Goal: Task Accomplishment & Management: Manage account settings

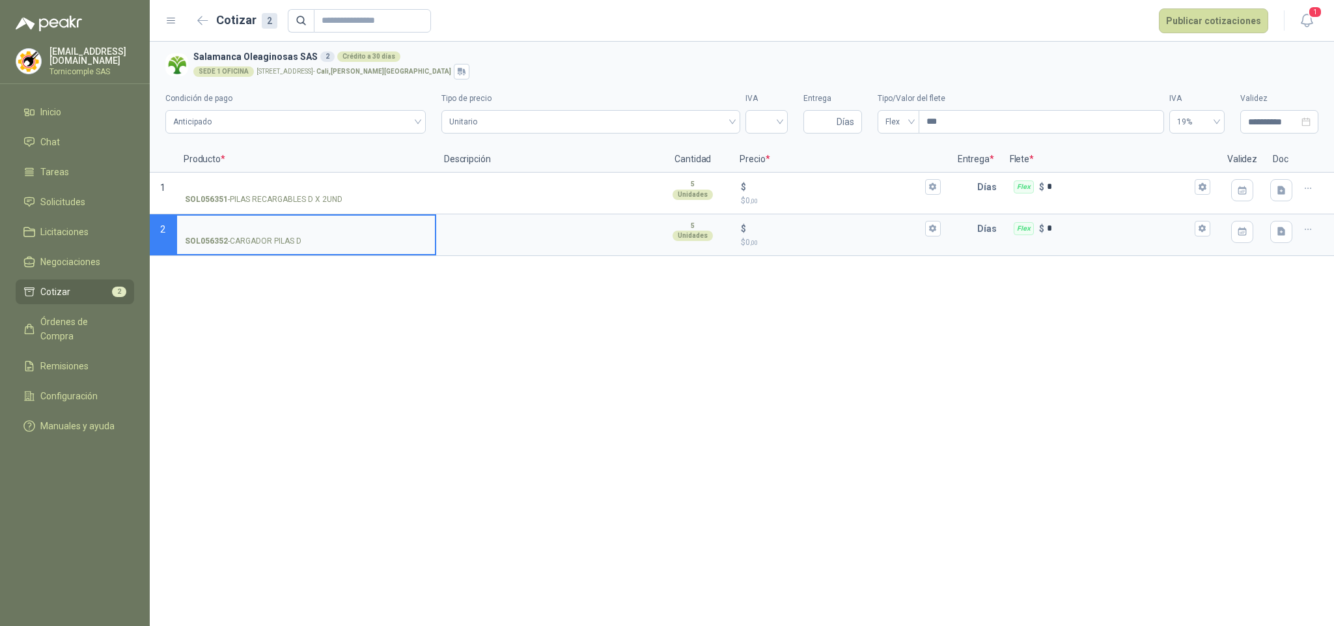
click at [1322, 14] on header "Cotizar 2 Publicar cotizaciones 1" at bounding box center [742, 21] width 1184 height 42
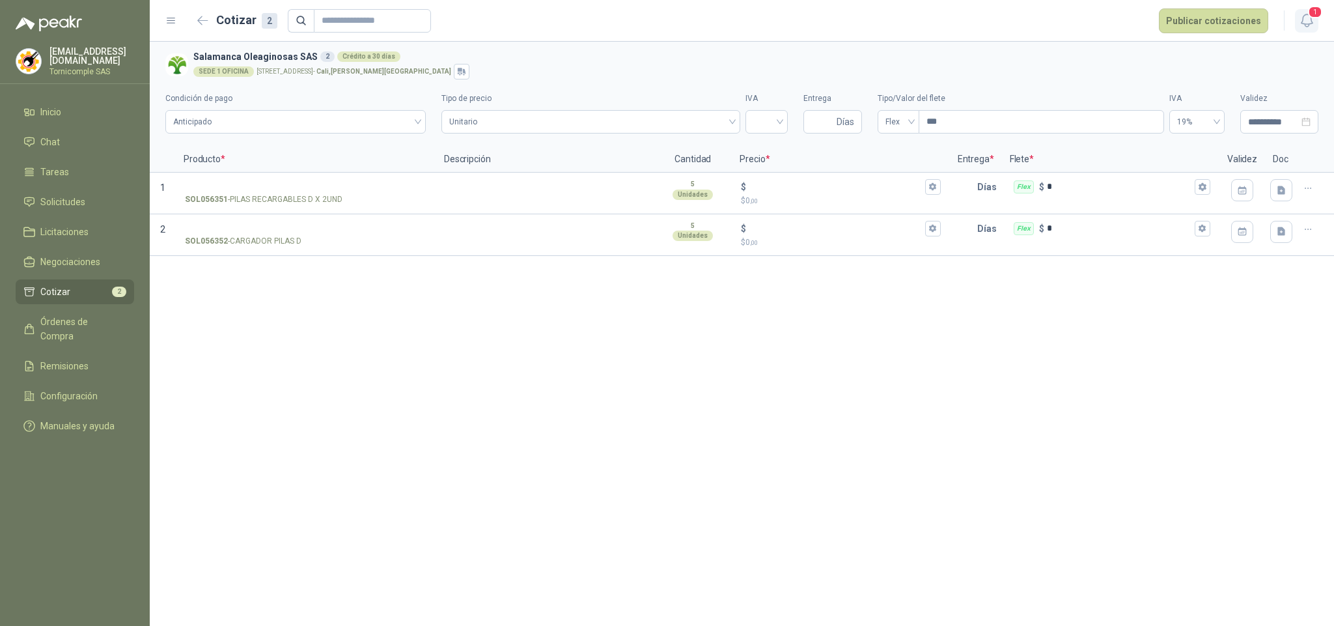
click at [1318, 16] on span "1" at bounding box center [1315, 12] width 14 height 12
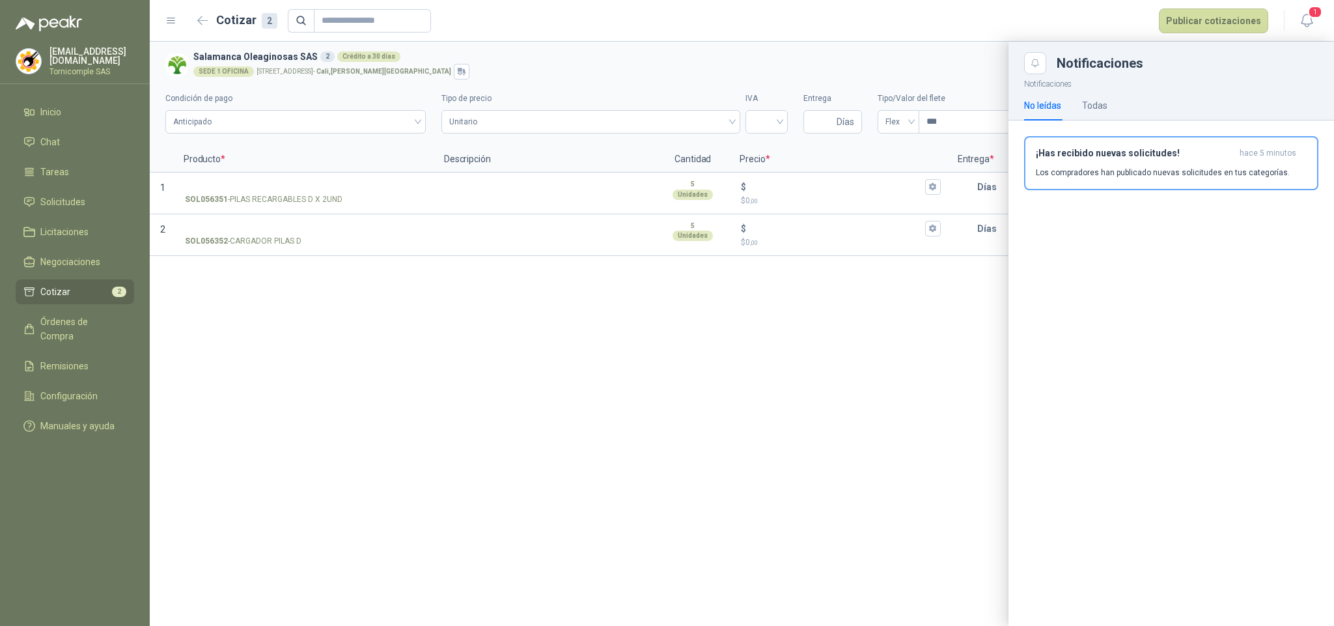
click at [1207, 182] on button "¡Has recibido nuevas solicitudes! hace 5 minutos Los compradores han publicado …" at bounding box center [1171, 163] width 294 height 54
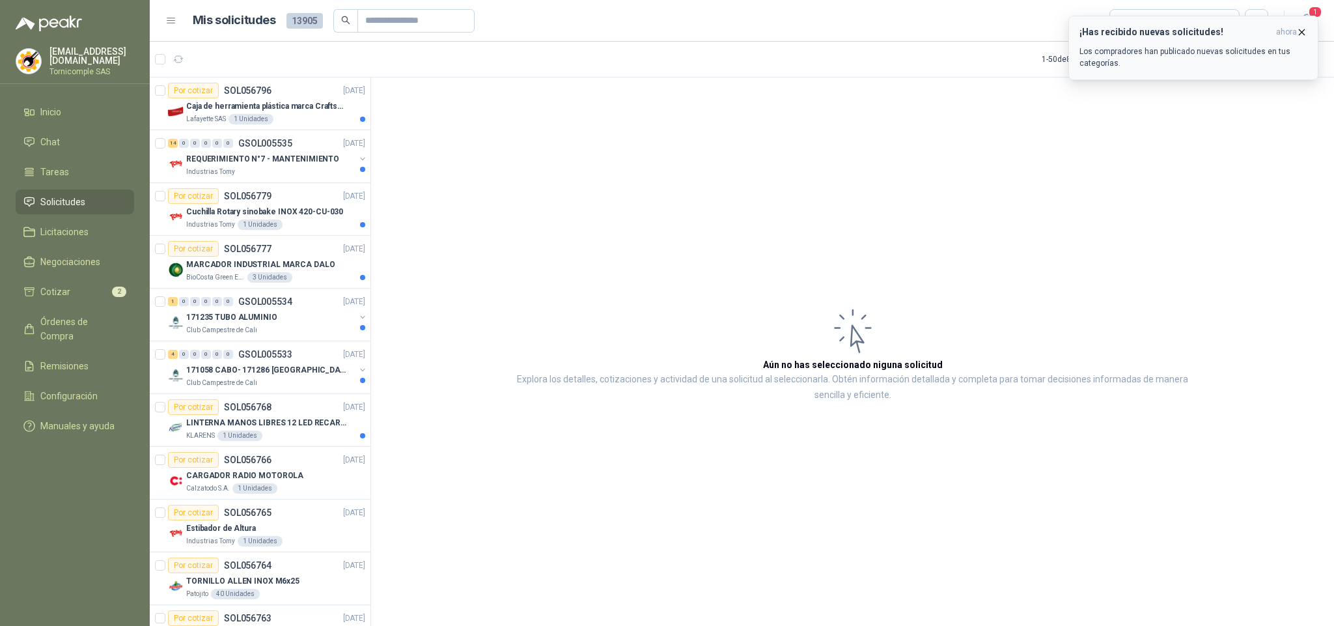
click at [1295, 40] on div "¡Has recibido nuevas solicitudes! ahora Los compradores han publicado nuevas so…" at bounding box center [1193, 48] width 228 height 42
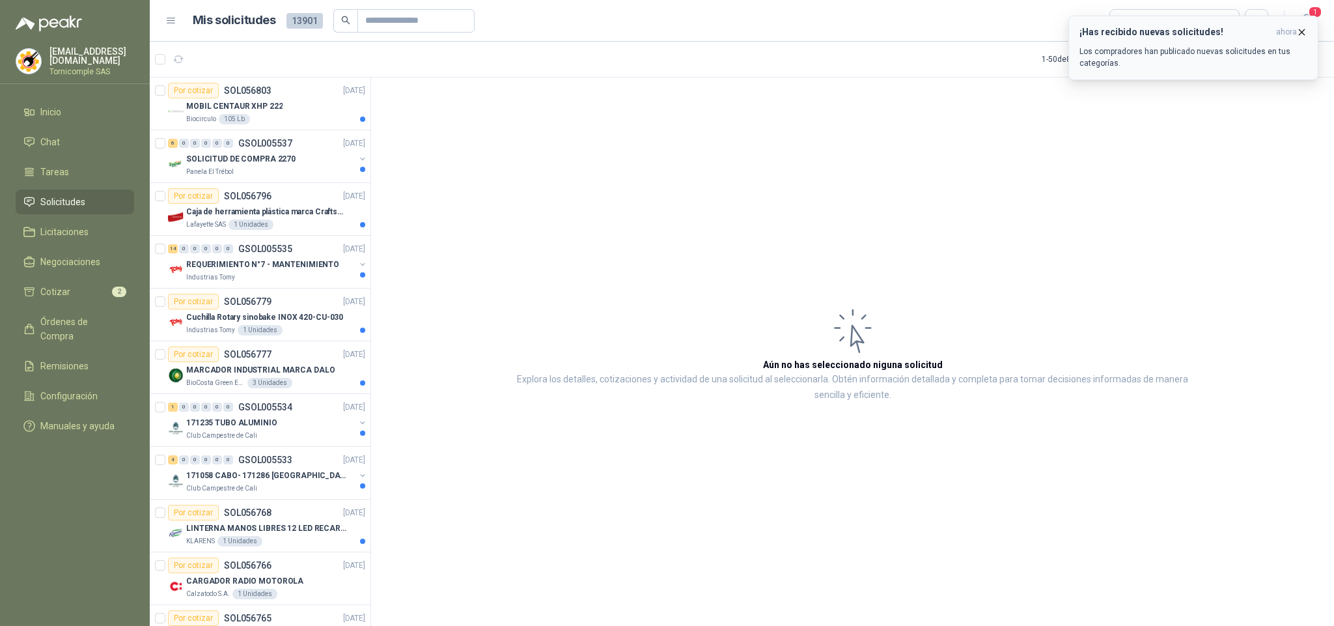
click at [1211, 20] on button "¡Has recibido nuevas solicitudes! ahora Los compradores han publicado nuevas so…" at bounding box center [1193, 48] width 250 height 64
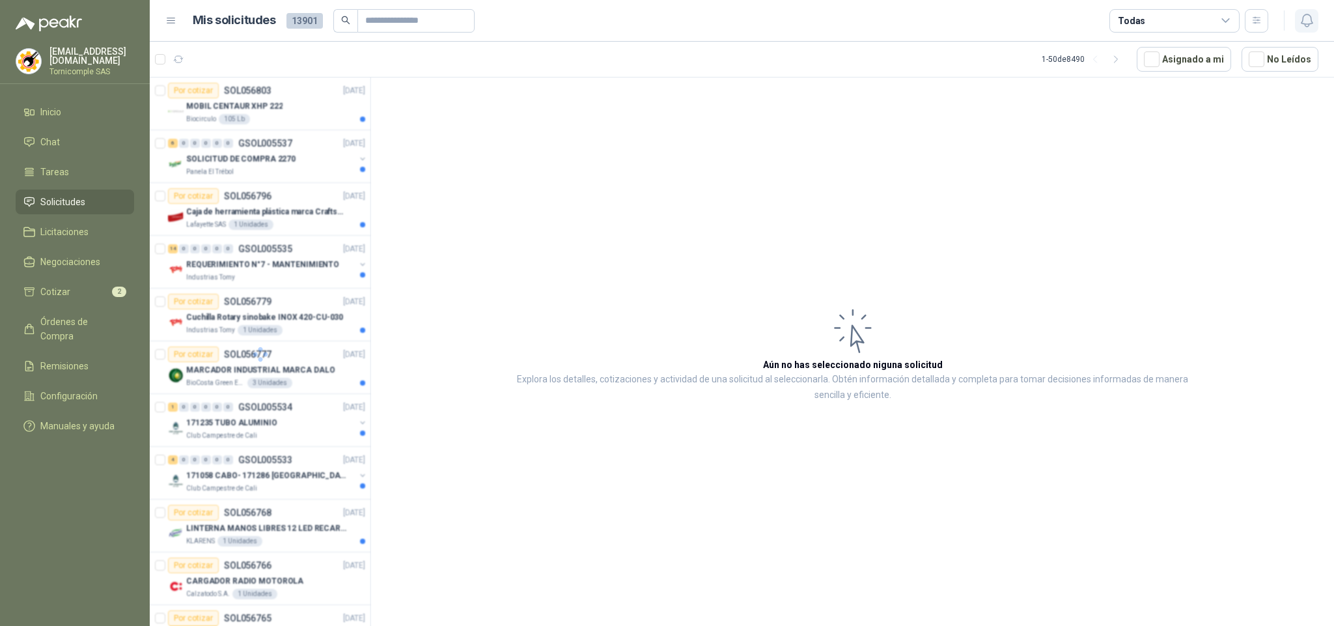
click at [1301, 31] on button "button" at bounding box center [1306, 20] width 23 height 23
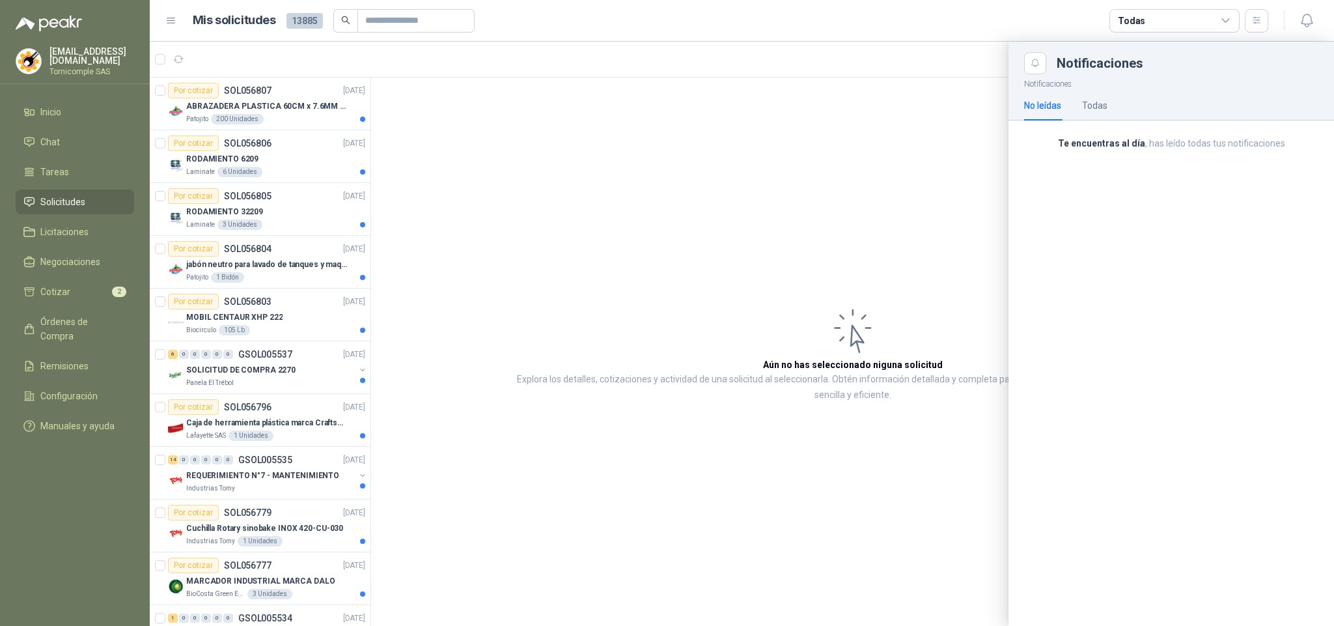
click at [596, 299] on div at bounding box center [742, 334] width 1184 height 584
